Goal: Navigation & Orientation: Find specific page/section

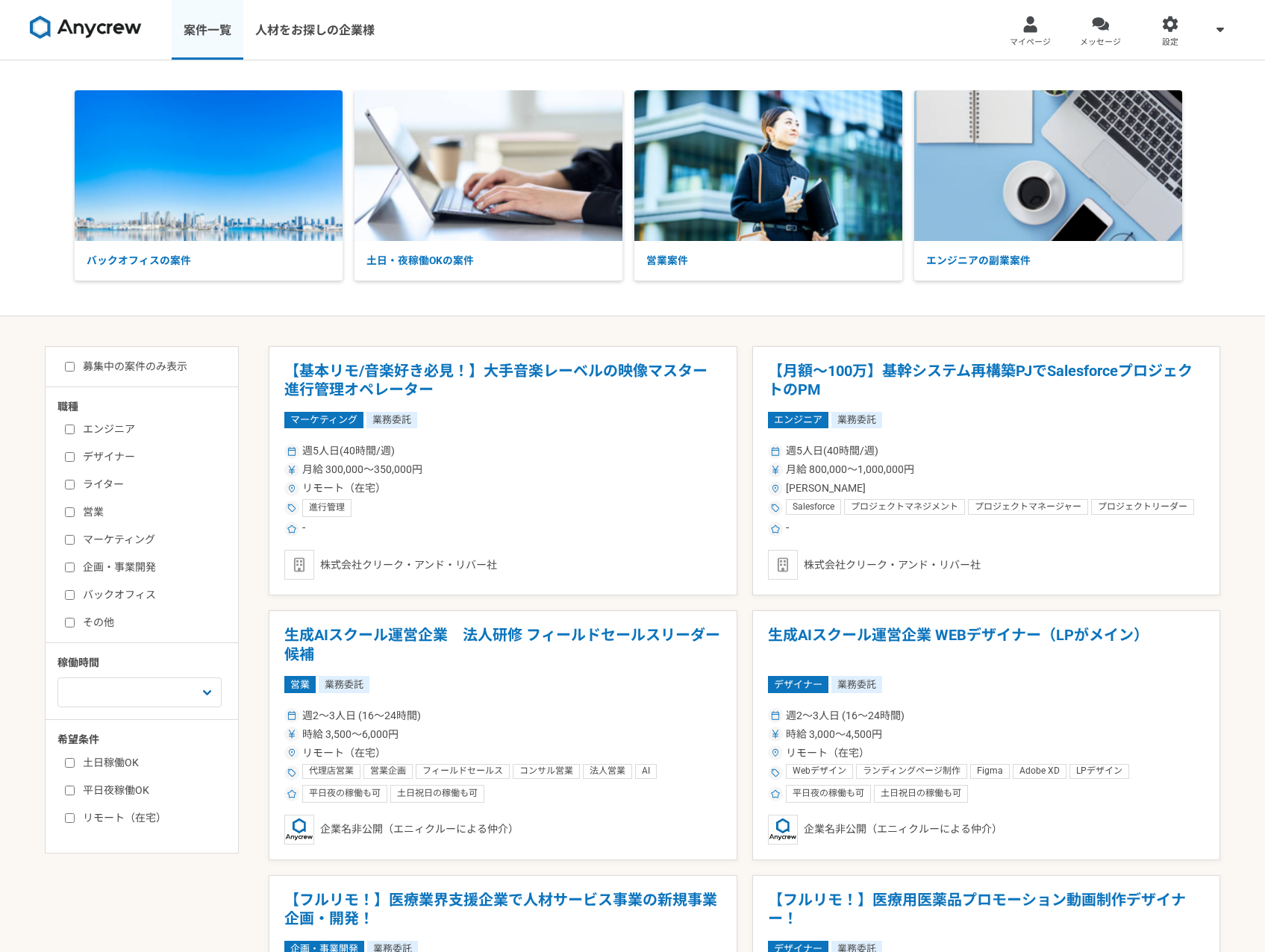
click at [200, 36] on link "案件一覧" at bounding box center [208, 29] width 71 height 60
click at [295, 31] on link "人材をお探しの企業様" at bounding box center [315, 29] width 143 height 60
click at [106, 19] on img at bounding box center [86, 27] width 112 height 24
click at [200, 41] on link "案件一覧" at bounding box center [208, 29] width 71 height 60
click at [496, 264] on p "土日・夜稼働OKの案件" at bounding box center [489, 260] width 268 height 40
